Goal: Information Seeking & Learning: Learn about a topic

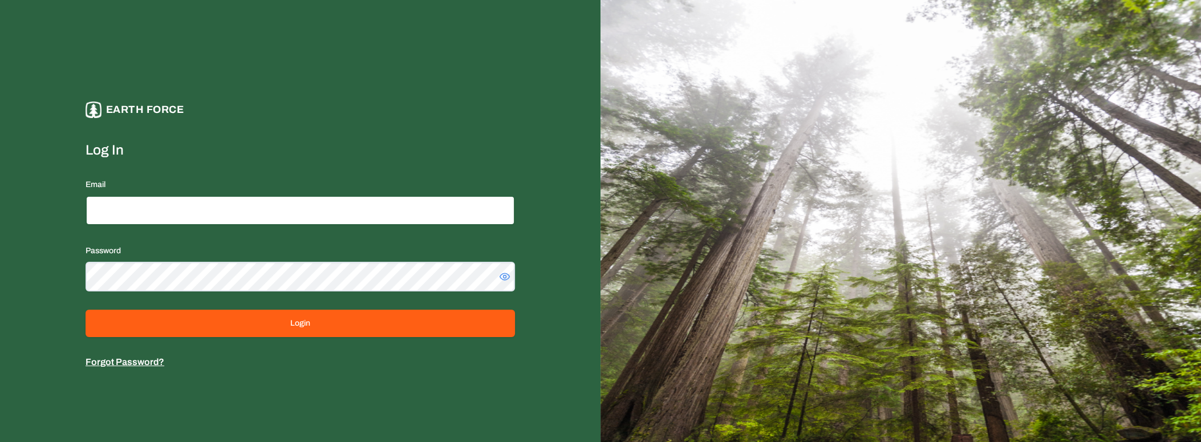
click at [336, 217] on input "Email" at bounding box center [300, 211] width 429 height 30
type input "**********"
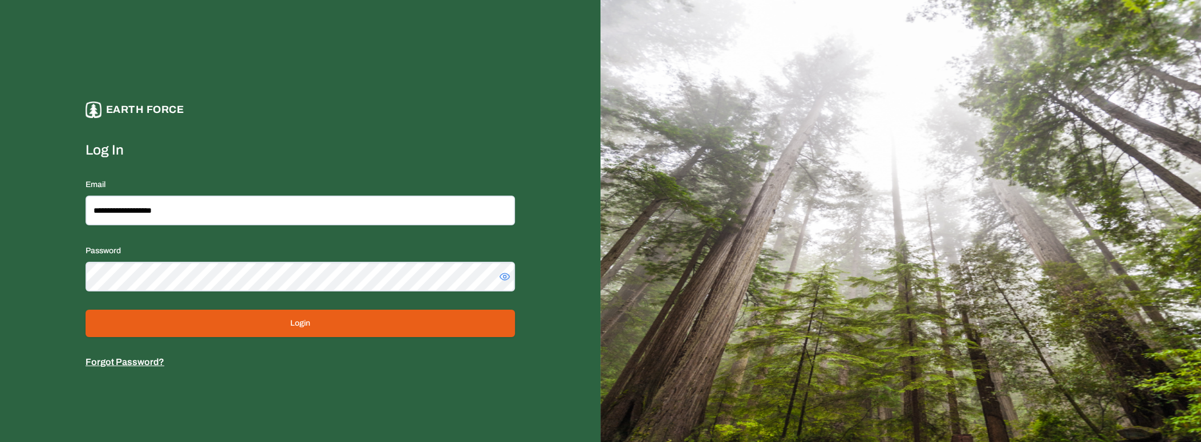
click at [334, 315] on button "Login" at bounding box center [300, 323] width 429 height 27
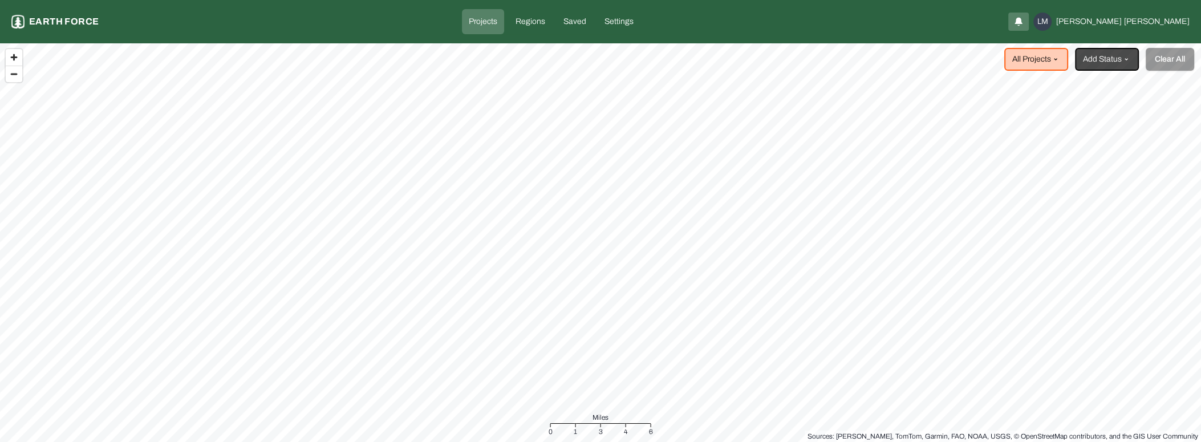
click at [195, 441] on html "Projects Earth force Projects Regions Saved Settings LM Liam Maier All Projects…" at bounding box center [600, 221] width 1201 height 442
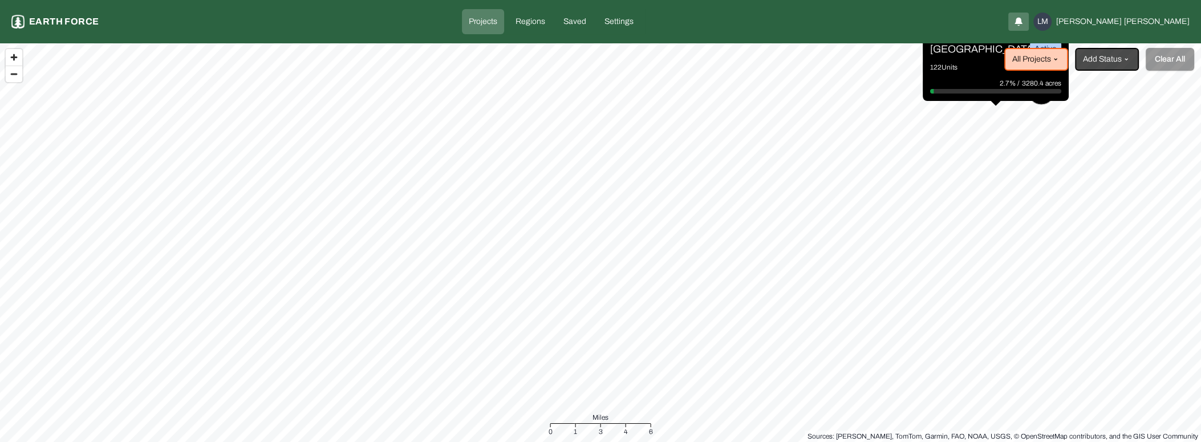
click at [0, 253] on html "Projects Earth force Projects Regions Saved Settings LM Liam Maier All Projects…" at bounding box center [600, 221] width 1201 height 442
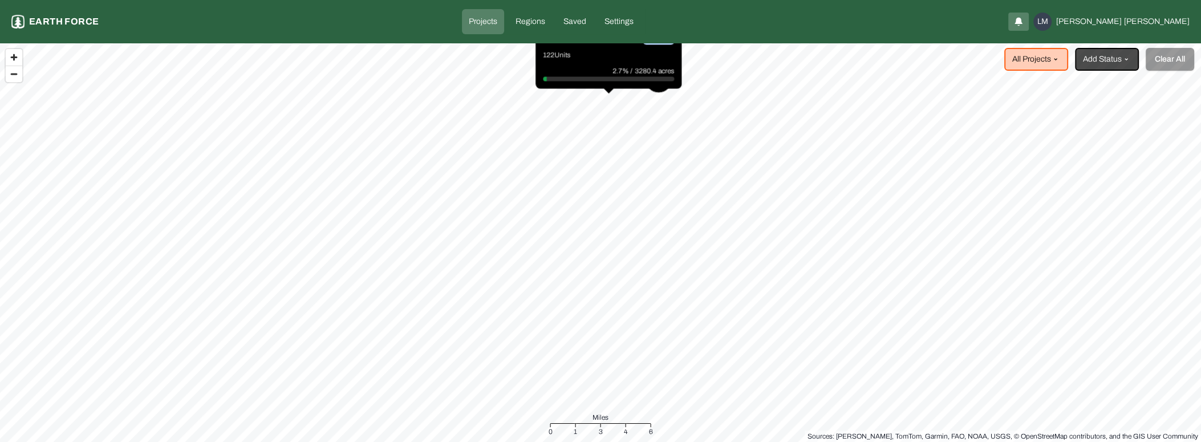
click at [0, 176] on html "Projects Earth force Projects Regions Saved Settings LM Liam Maier All Projects…" at bounding box center [600, 221] width 1201 height 442
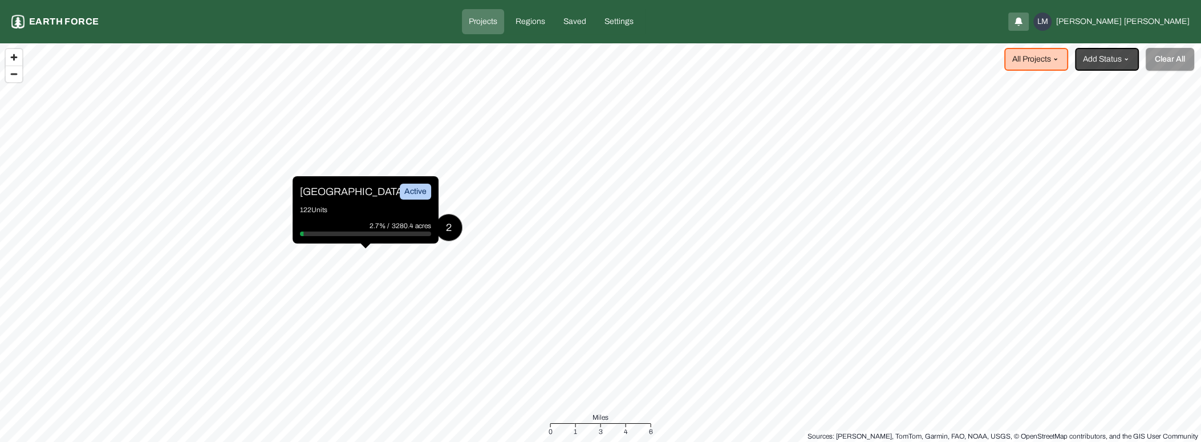
click at [371, 212] on p "122 Units" at bounding box center [365, 209] width 131 height 11
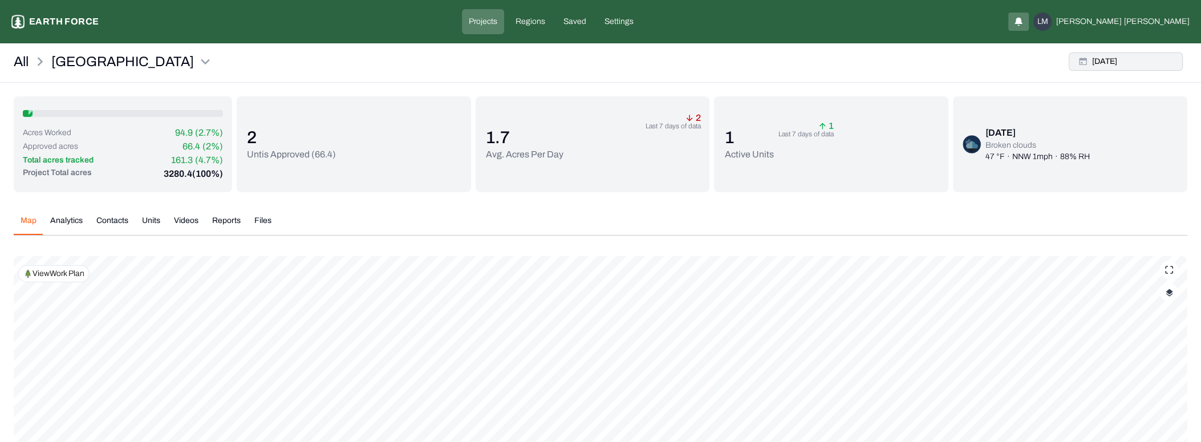
click at [1139, 54] on button "Wed, Oct, 01, 2025" at bounding box center [1126, 61] width 114 height 18
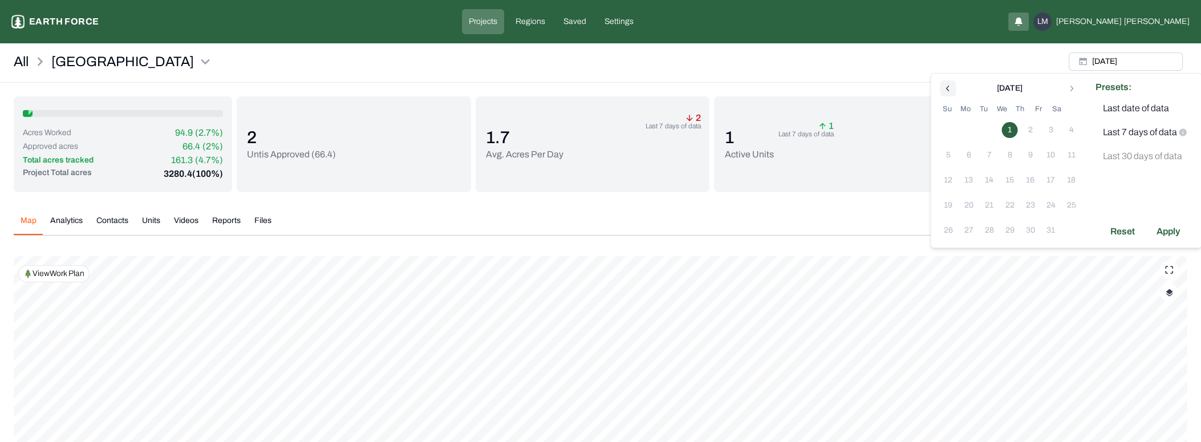
click at [950, 88] on icon "Go to previous month" at bounding box center [947, 88] width 9 height 9
click at [1070, 88] on icon "Go to next month" at bounding box center [1070, 88] width 9 height 9
click at [1007, 129] on button "1" at bounding box center [1009, 130] width 16 height 16
click at [1132, 231] on div "Reset" at bounding box center [1122, 231] width 38 height 18
click at [1178, 230] on div "Apply" at bounding box center [1167, 231] width 37 height 18
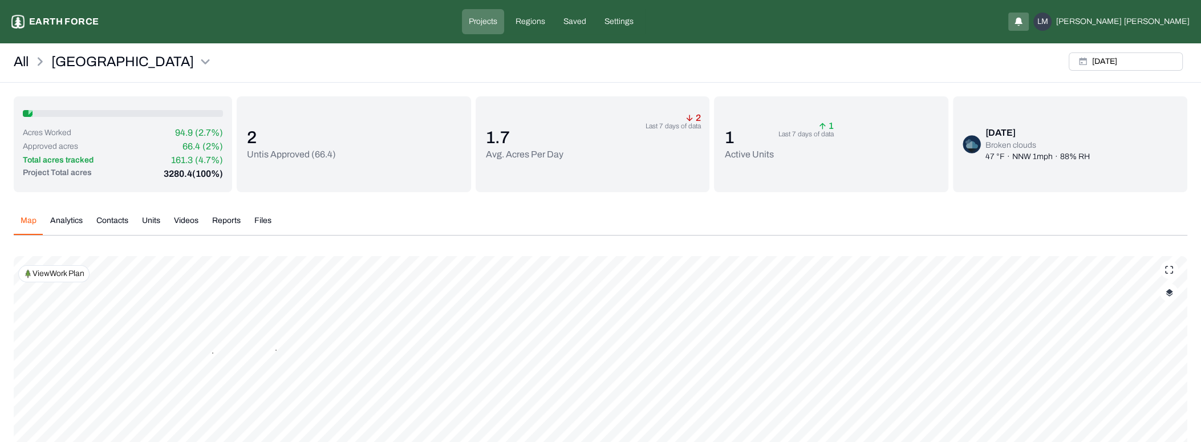
click at [128, 144] on div "Approved acres 66.4 (2%)" at bounding box center [123, 147] width 200 height 14
click at [78, 276] on p "View Work Plan" at bounding box center [59, 273] width 52 height 11
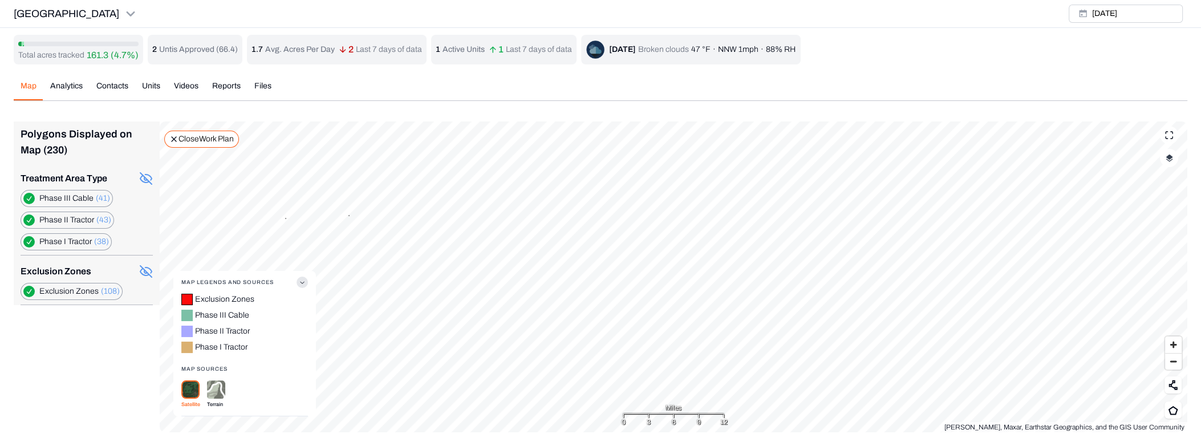
click at [31, 196] on Cable "button" at bounding box center [28, 198] width 11 height 11
click at [208, 132] on div "Close Work Plan" at bounding box center [201, 139] width 75 height 17
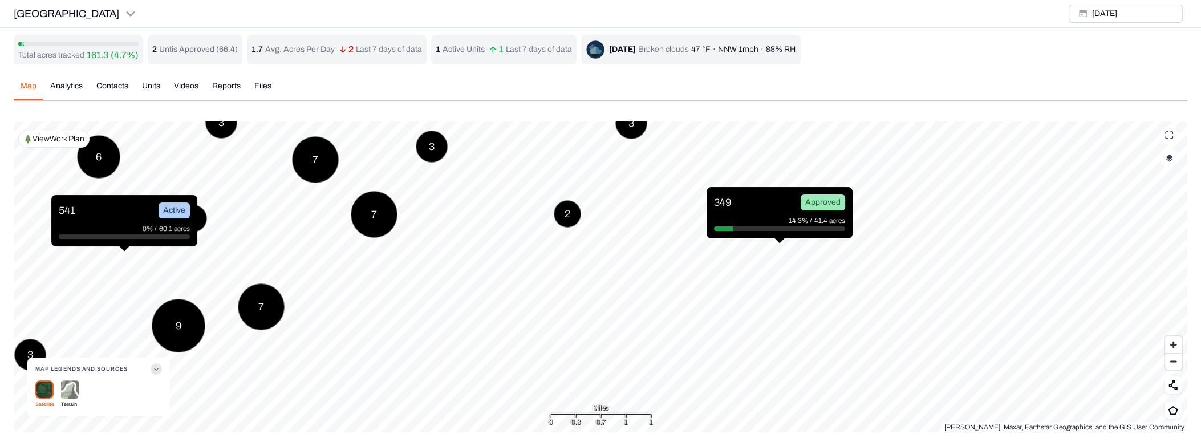
click at [1166, 163] on button "button" at bounding box center [1169, 158] width 18 height 18
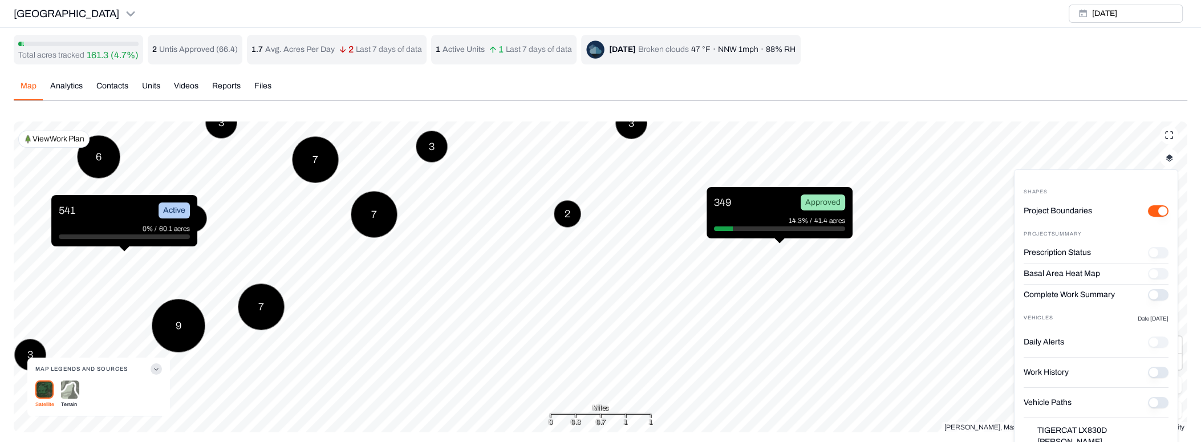
click at [1148, 376] on History "Work History" at bounding box center [1158, 372] width 21 height 11
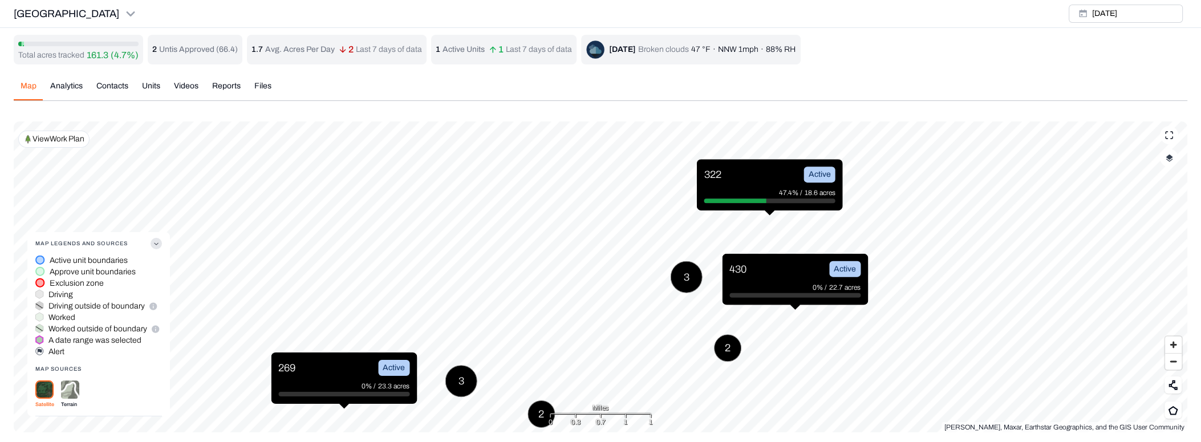
click at [724, 441] on html "Sleighville Earth force Projects Regions Saved Settings LM Liam Maier Sleighvil…" at bounding box center [600, 223] width 1201 height 446
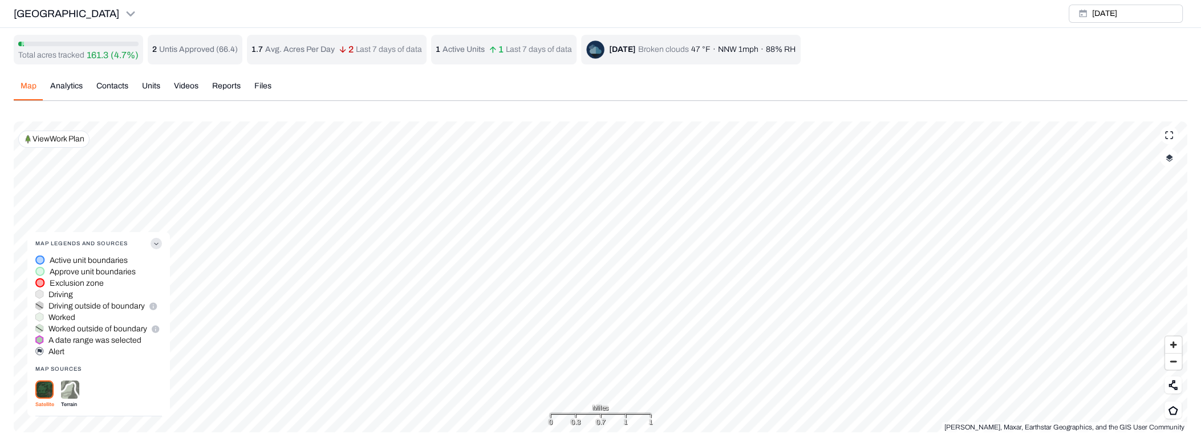
click at [697, 441] on html "Sleighville Earth force Projects Regions Saved Settings LM Liam Maier Sleighvil…" at bounding box center [600, 223] width 1201 height 446
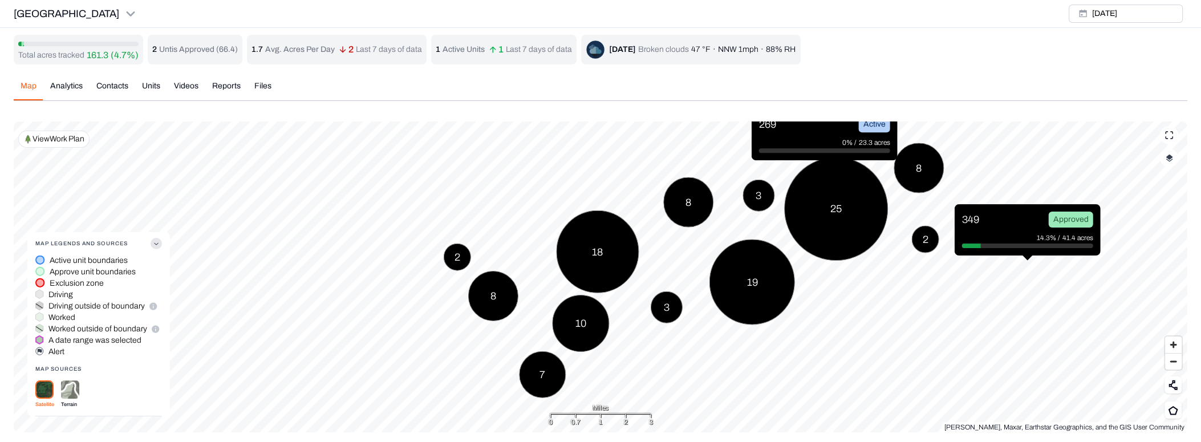
click at [648, 413] on div "10 7 3 19 18 8 2 25 8 3 2 349 Approved 14.3% / 41.4 acres 8 269 Active 0% / 23.…" at bounding box center [601, 276] width 1174 height 311
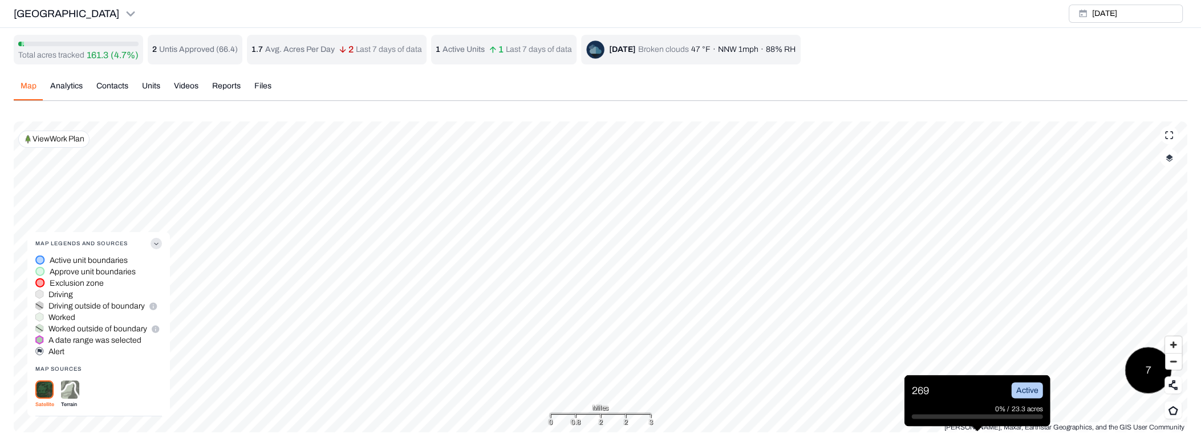
click at [594, 415] on div "269 Active 0% / 23.3 acres 7 Map Legends And Sources Active unit boundaries App…" at bounding box center [601, 276] width 1174 height 311
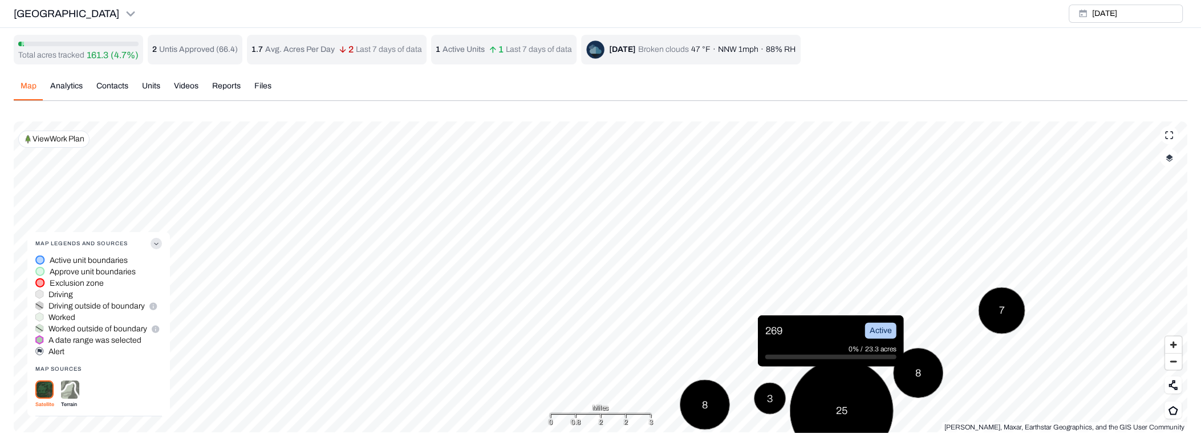
click at [558, 115] on div "Map Analytics Contacts Units Videos Reports Files Wed, Oct, 01, 2025 Polygons D…" at bounding box center [601, 251] width 1174 height 361
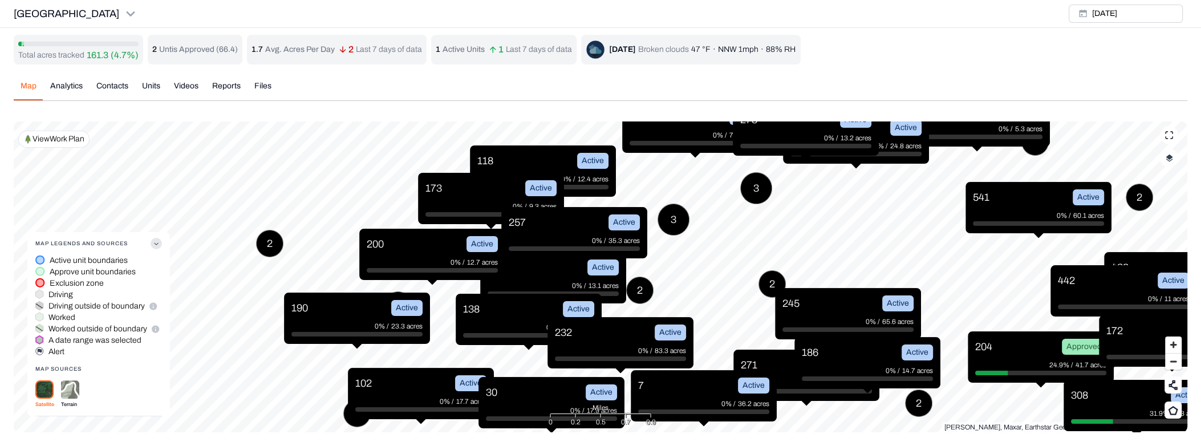
click at [135, 5] on div "Sleighville Wed, Oct, 01, 2025" at bounding box center [600, 14] width 1201 height 28
click at [1121, 21] on button "Wed, Oct, 01, 2025" at bounding box center [1126, 14] width 114 height 18
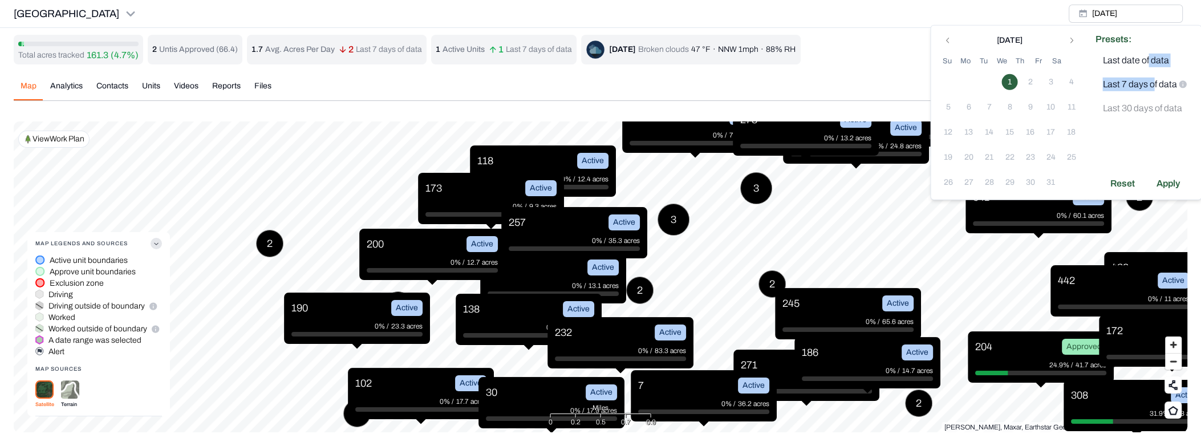
click at [1143, 48] on div "Presets: Last date of data Last 7 days of data Last 30 days of data Reset Apply" at bounding box center [1144, 113] width 113 height 174
click at [1127, 85] on p "Last 7 days of data" at bounding box center [1139, 85] width 74 height 14
click at [1160, 182] on div "Apply" at bounding box center [1167, 183] width 37 height 18
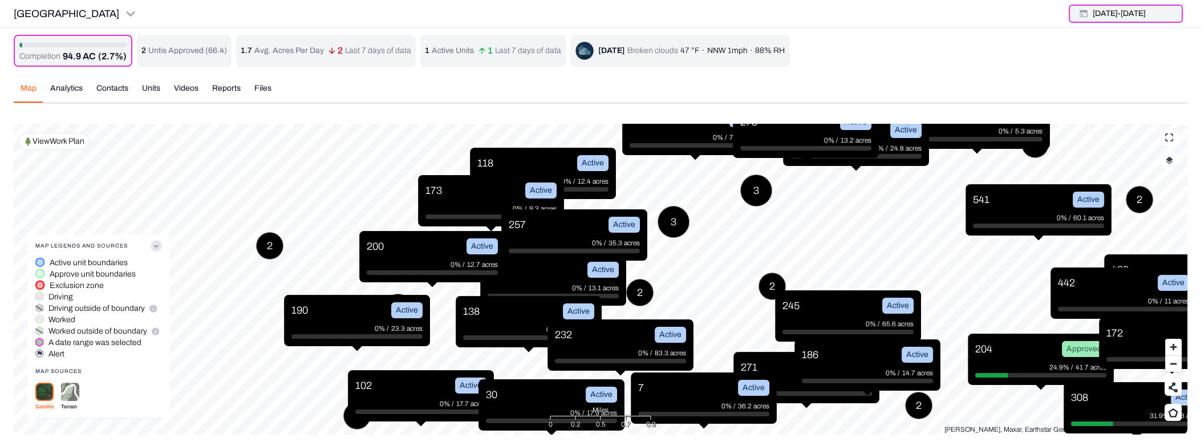
click at [1108, 17] on button "10 Sep 25 - 1 Oct 25" at bounding box center [1126, 14] width 114 height 18
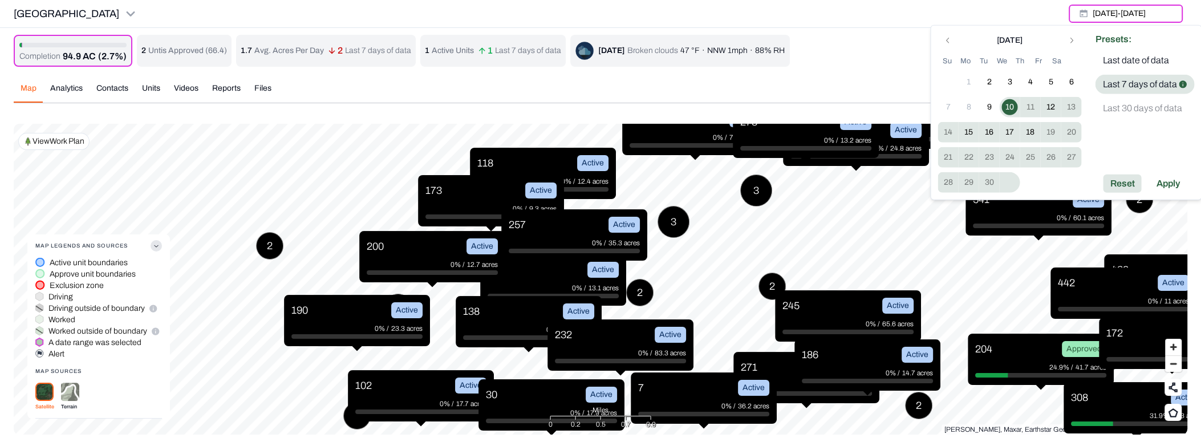
click at [1129, 181] on div "Reset" at bounding box center [1122, 183] width 38 height 18
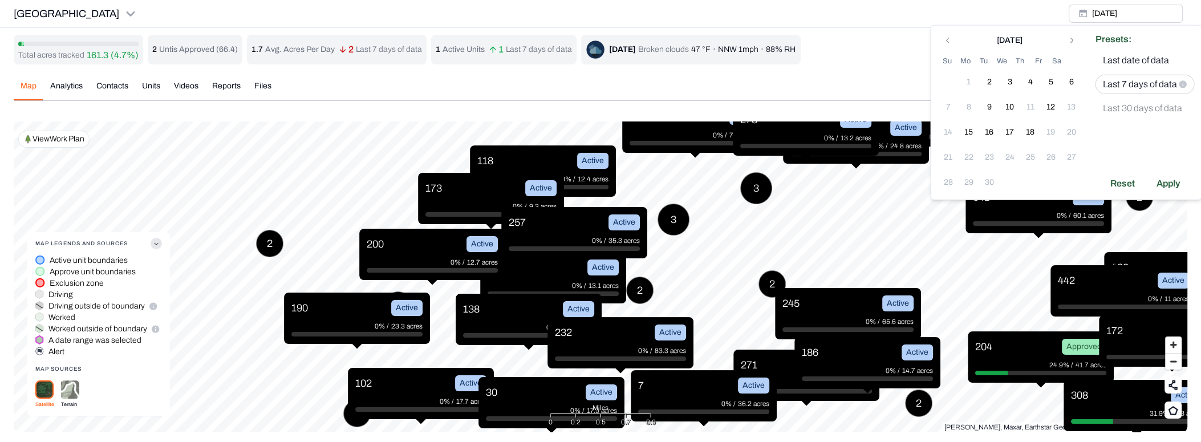
click at [1126, 88] on p "Last 7 days of data" at bounding box center [1139, 85] width 74 height 14
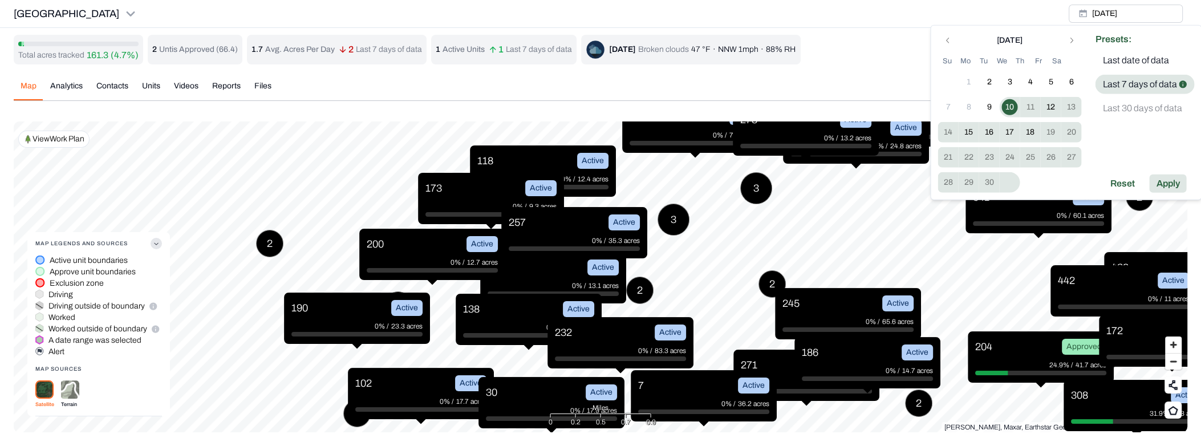
click at [1165, 183] on div "Apply" at bounding box center [1167, 183] width 37 height 18
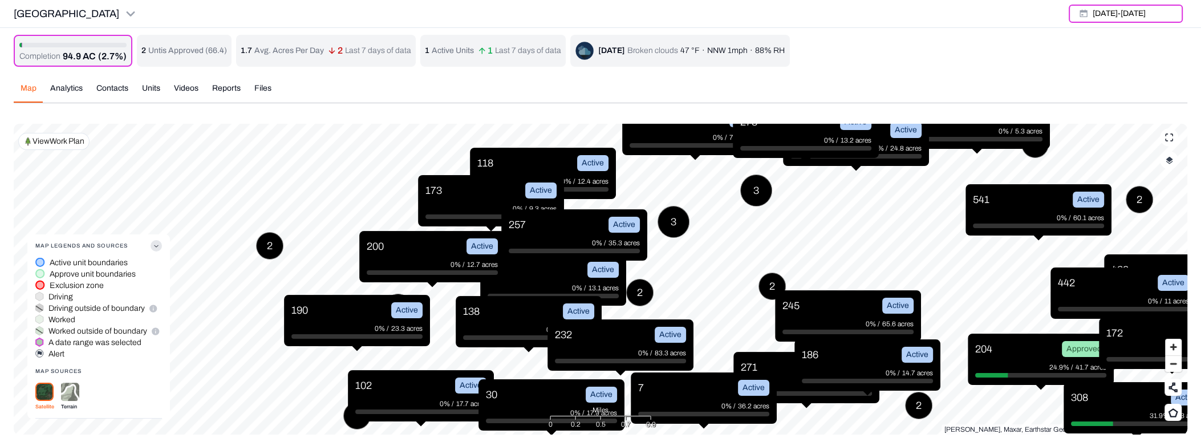
click at [1164, 158] on button "button" at bounding box center [1169, 160] width 18 height 18
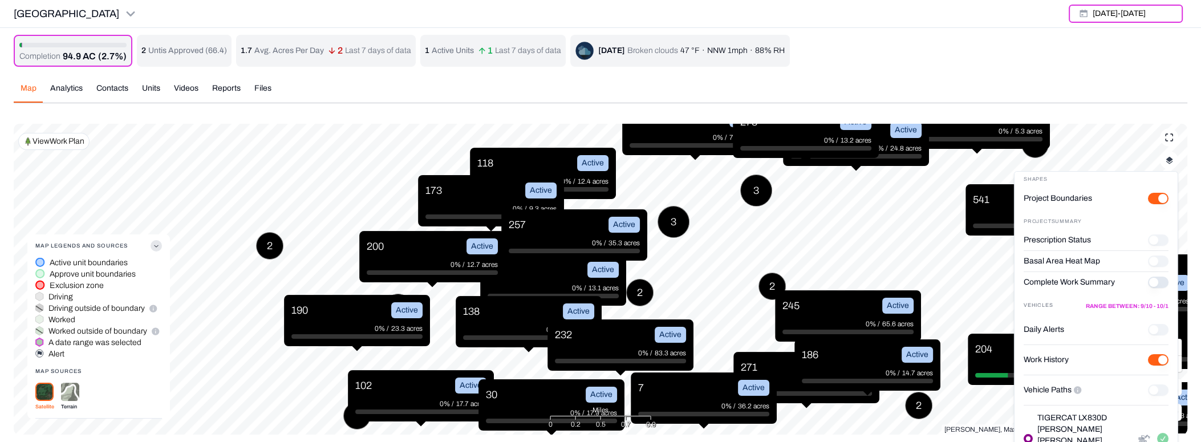
scroll to position [22, 0]
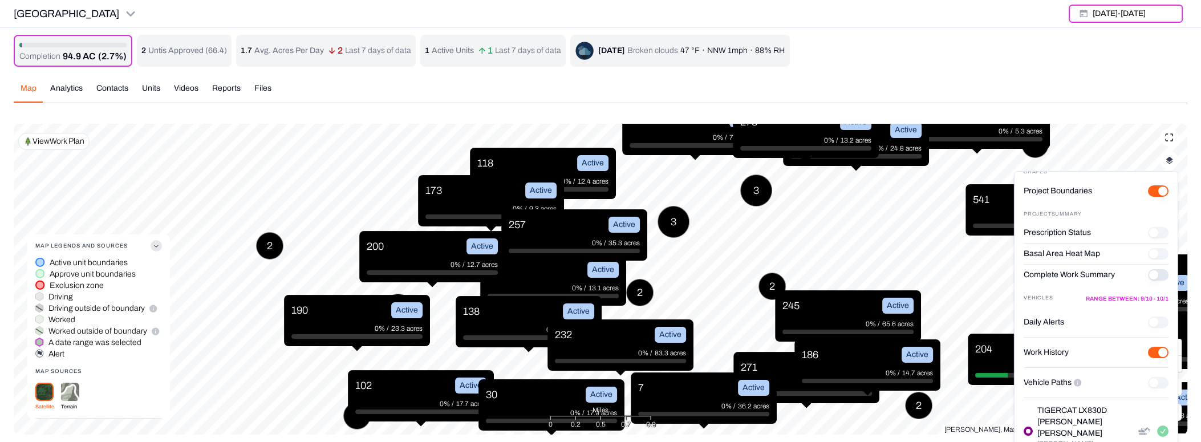
click at [1154, 352] on History "Work History" at bounding box center [1158, 352] width 21 height 11
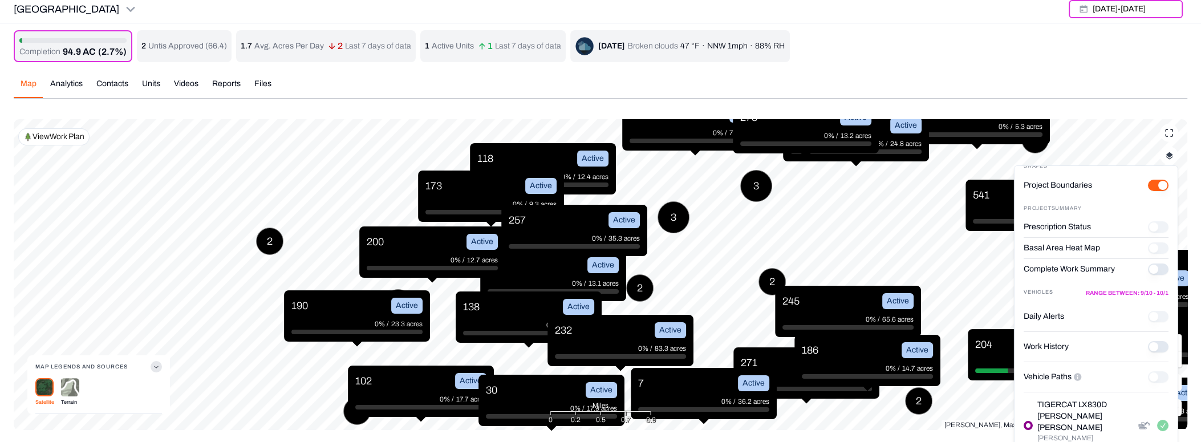
scroll to position [5, 0]
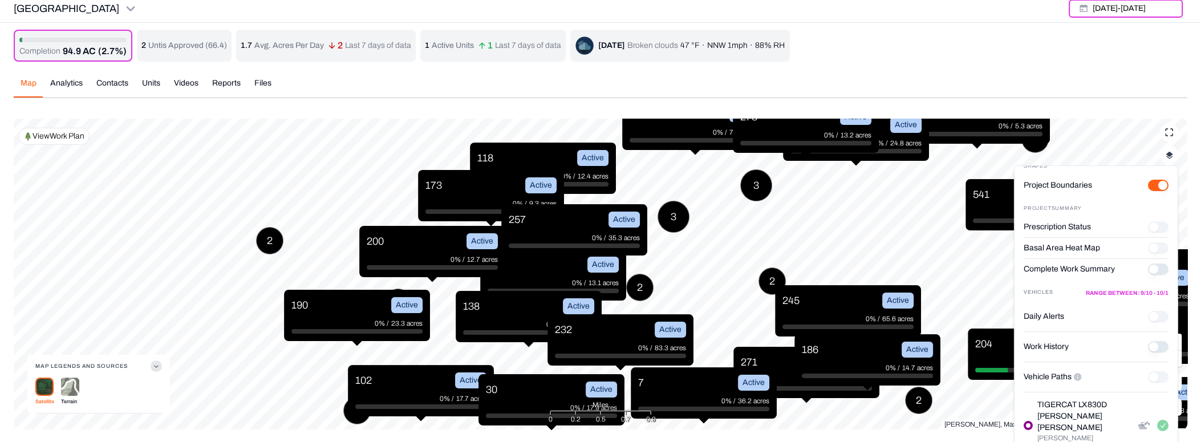
click at [1148, 350] on History "Work History" at bounding box center [1158, 346] width 21 height 11
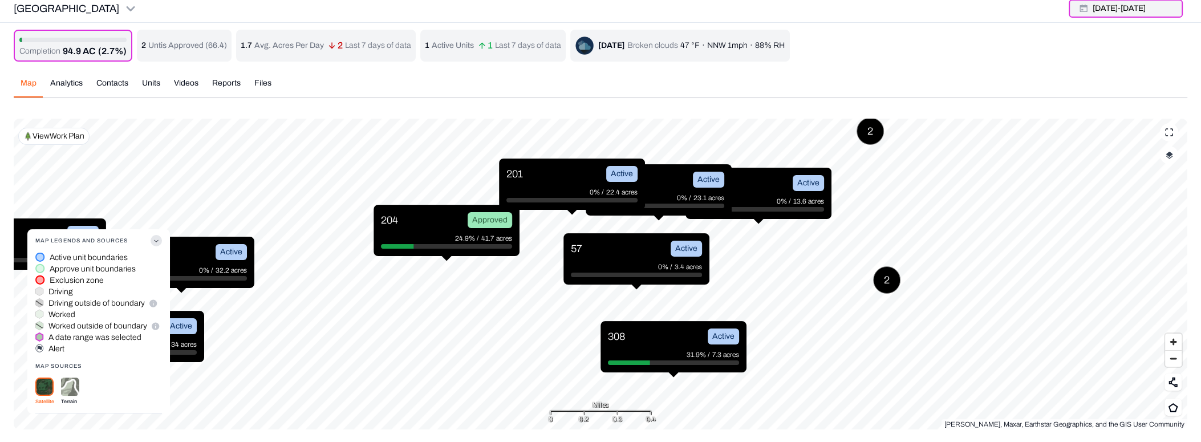
click at [1095, 7] on button "10 Sep 25 - 1 Oct 25" at bounding box center [1126, 8] width 114 height 18
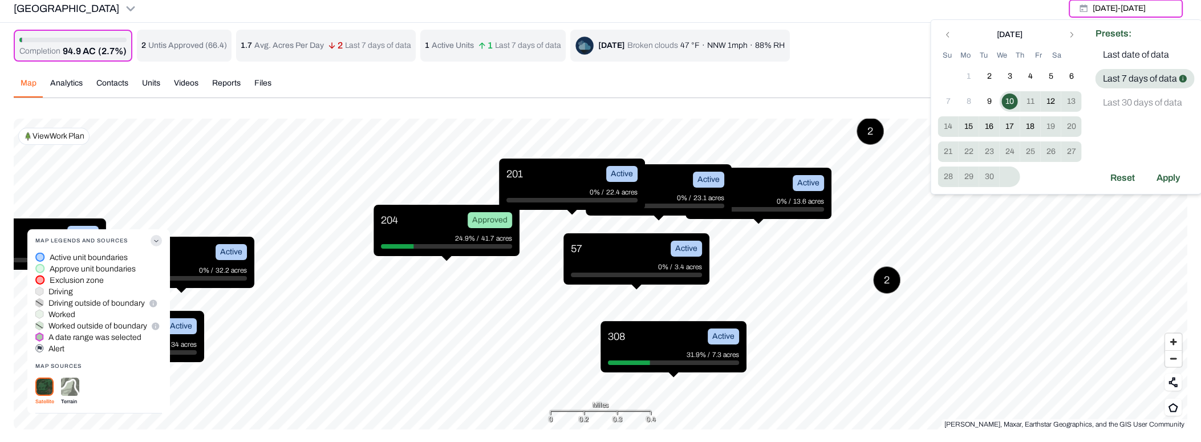
click at [1074, 182] on td "4" at bounding box center [1071, 177] width 21 height 21
click at [1122, 55] on p "Last date of data" at bounding box center [1135, 55] width 66 height 14
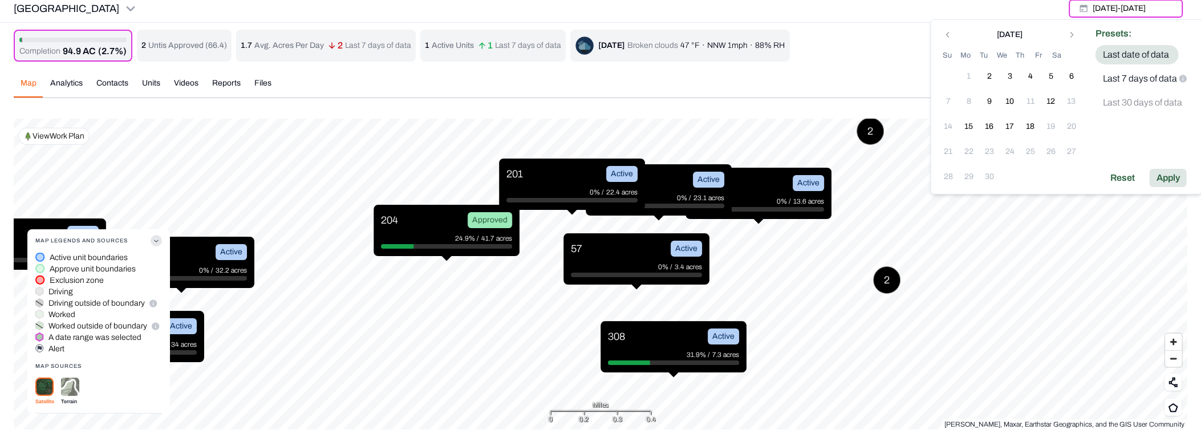
click at [1175, 178] on div "Apply" at bounding box center [1167, 178] width 37 height 18
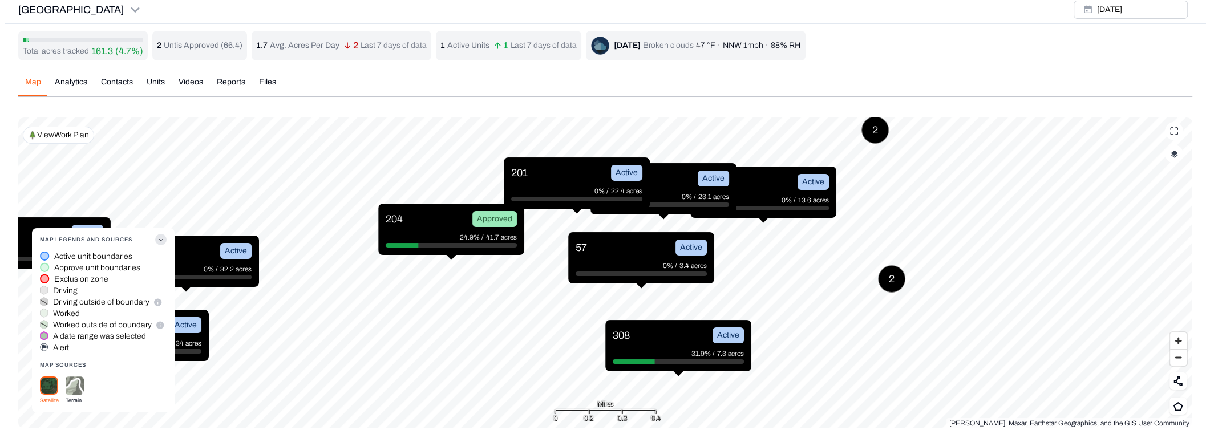
scroll to position [3, 0]
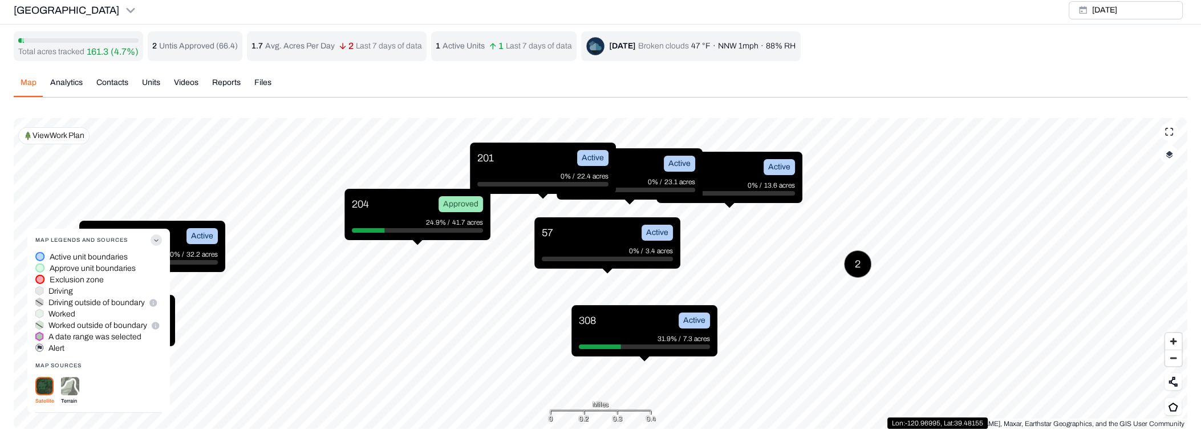
click at [635, 334] on div "31.9% / 7.3 acres" at bounding box center [644, 338] width 131 height 11
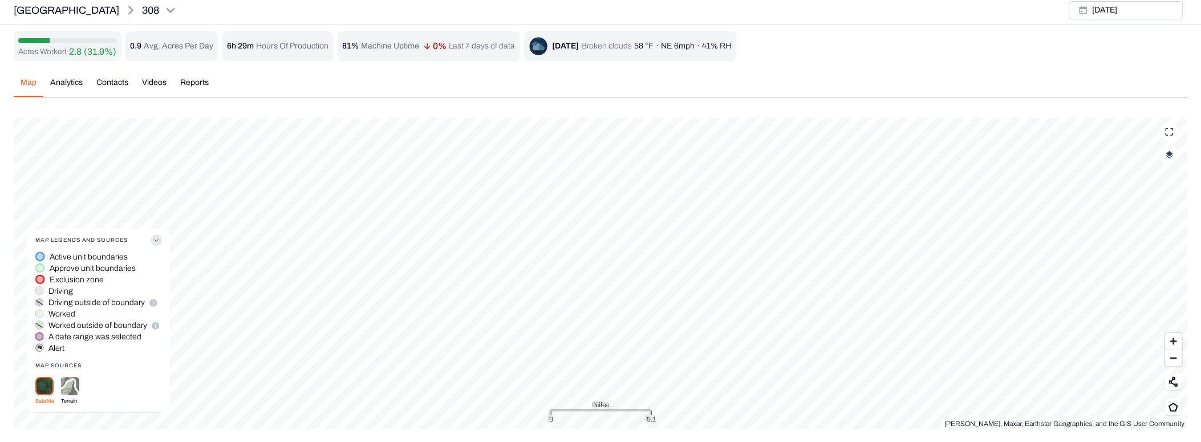
click at [1176, 154] on button "button" at bounding box center [1169, 154] width 18 height 18
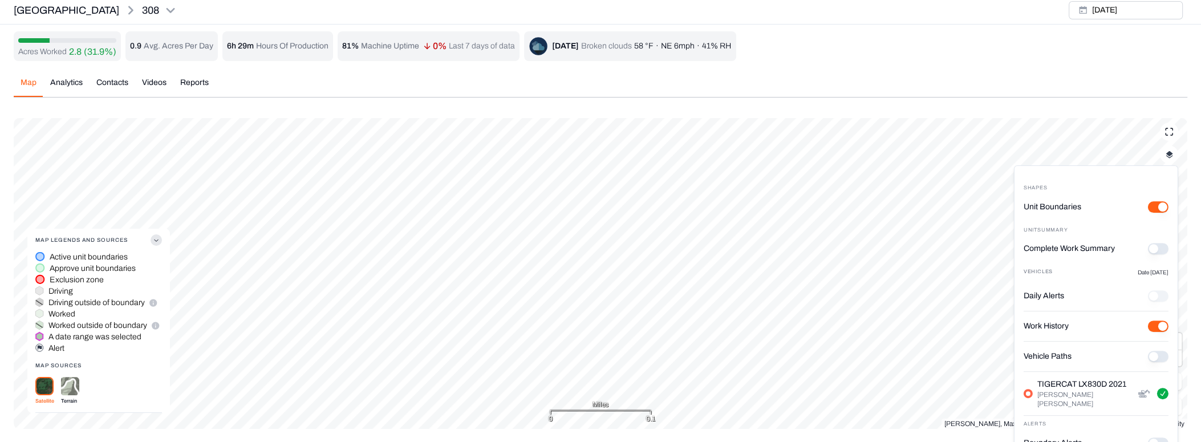
click at [1160, 355] on Paths "Vehicle Paths" at bounding box center [1158, 356] width 21 height 11
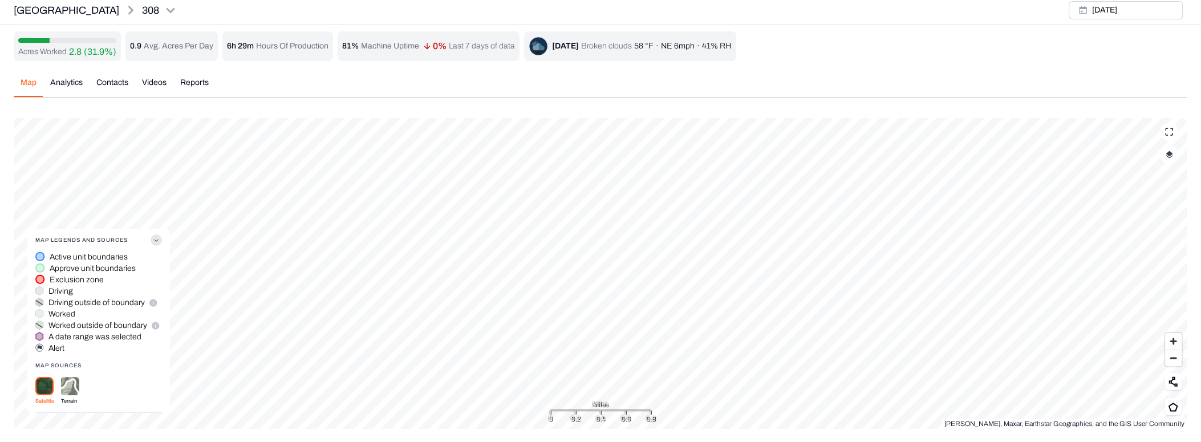
click at [625, 409] on div "Map Legends And Sources Active unit boundaries Approve unit boundaries Exclusio…" at bounding box center [601, 273] width 1174 height 311
click at [1168, 157] on button "button" at bounding box center [1169, 154] width 18 height 18
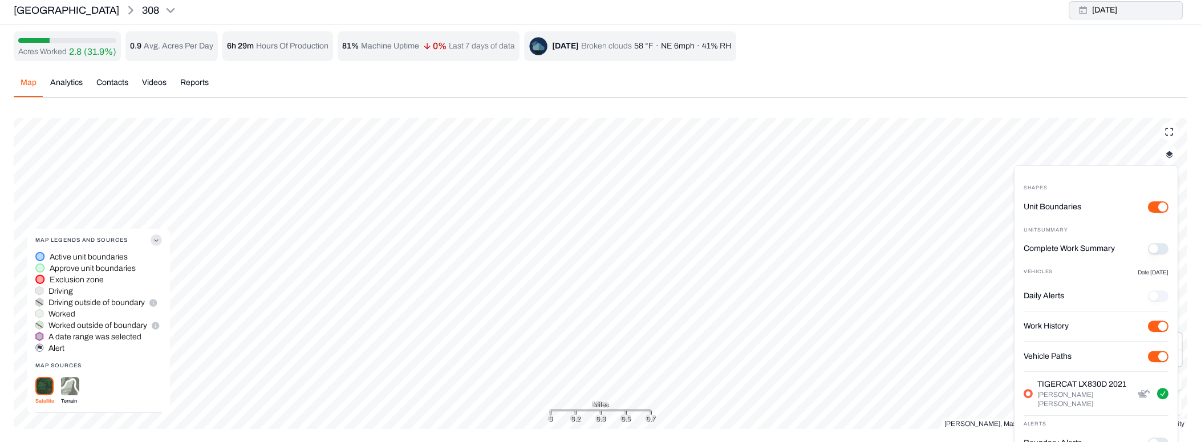
click at [1153, 14] on button "Thu, Sep, 18, 2025" at bounding box center [1126, 10] width 114 height 18
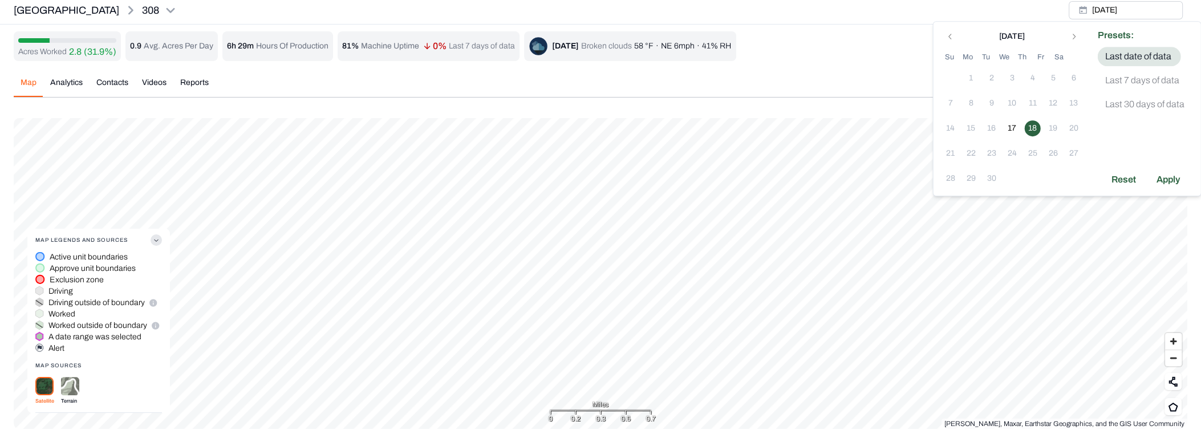
click at [1058, 169] on td "3" at bounding box center [1053, 178] width 21 height 21
click at [1074, 34] on div "September 2025" at bounding box center [1012, 36] width 144 height 14
click at [957, 40] on button "Go to previous month" at bounding box center [951, 37] width 16 height 16
click at [1069, 38] on icon "Go to next month" at bounding box center [1073, 36] width 9 height 9
click at [871, 25] on div "Sleighville 308 Thu, Sep, 18, 2025 Acres Worked 2.8 (31.9%) 0.9 Avg. Acres Per …" at bounding box center [600, 213] width 1201 height 432
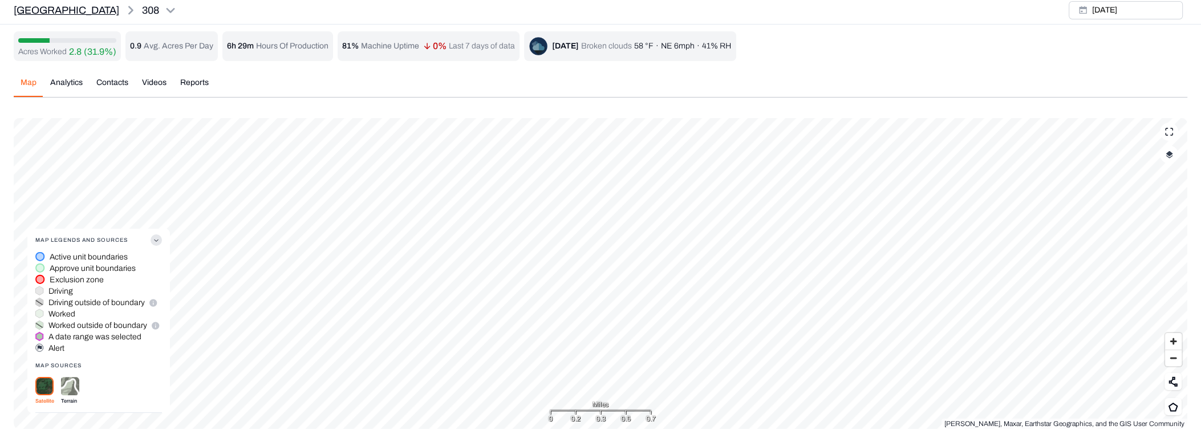
click at [40, 5] on p "Sleighville" at bounding box center [66, 10] width 105 height 16
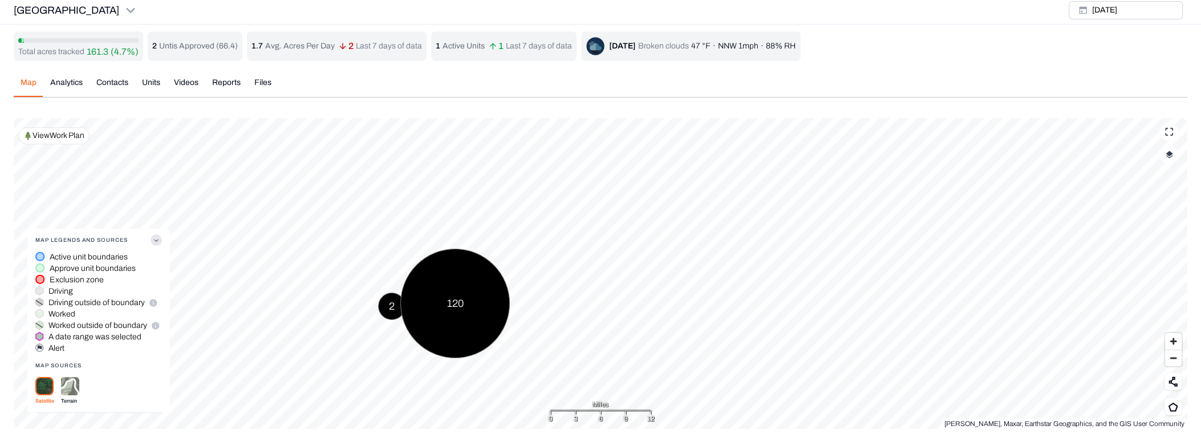
click at [509, 100] on div "Map Analytics Contacts Units Videos Reports Files Wed, Oct, 01, 2025 Polygons D…" at bounding box center [601, 248] width 1174 height 361
click at [153, 235] on icon "button" at bounding box center [156, 239] width 11 height 11
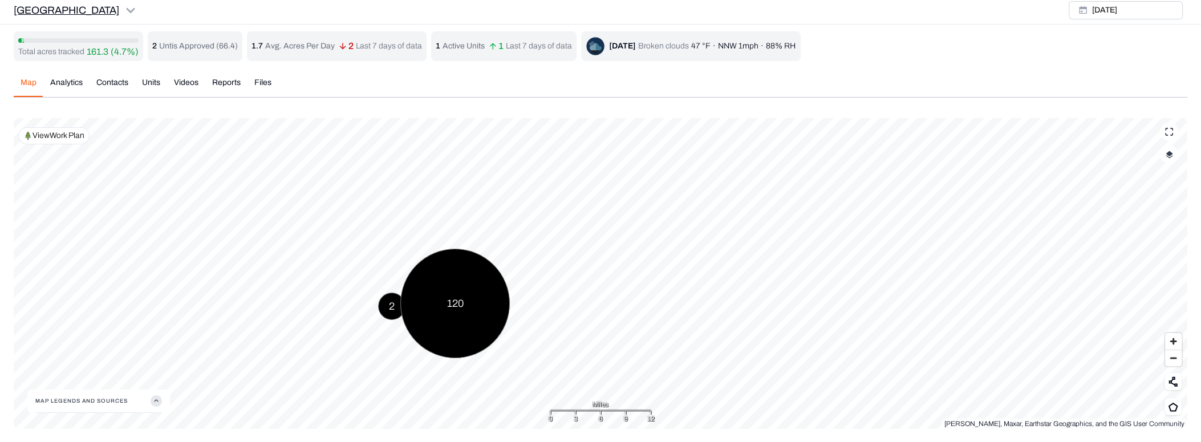
click at [39, 9] on html "Sleighville Earth force Projects Regions Saved Settings LM Liam Maier Sleighvil…" at bounding box center [600, 220] width 1201 height 446
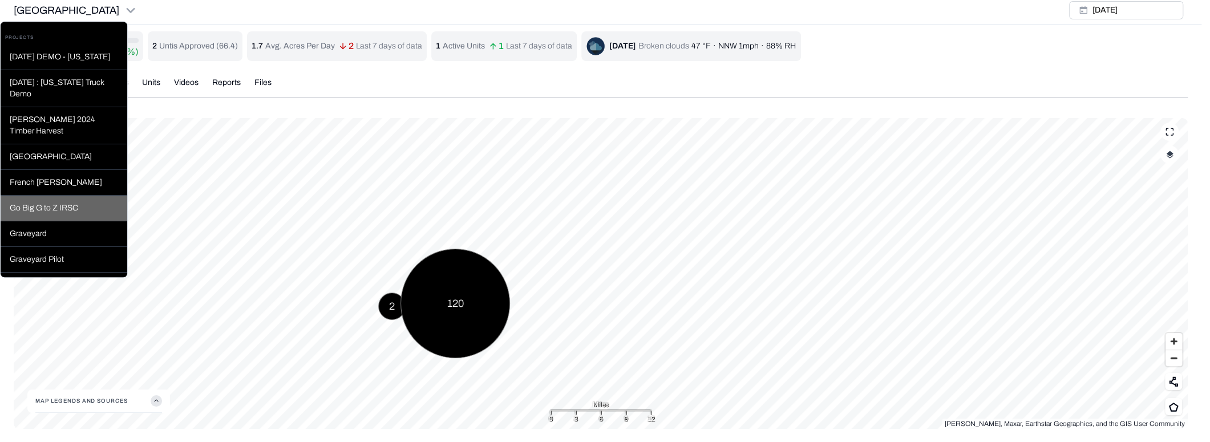
click at [70, 216] on div "Go Big G to Z IRSC" at bounding box center [64, 209] width 127 height 26
